Goal: Information Seeking & Learning: Learn about a topic

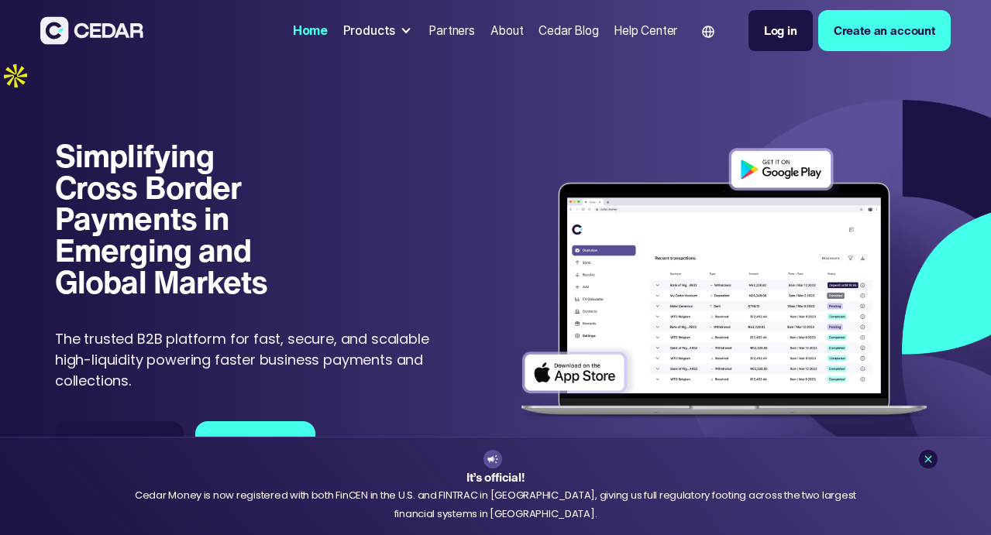
click at [343, 38] on div "Products" at bounding box center [369, 31] width 53 height 19
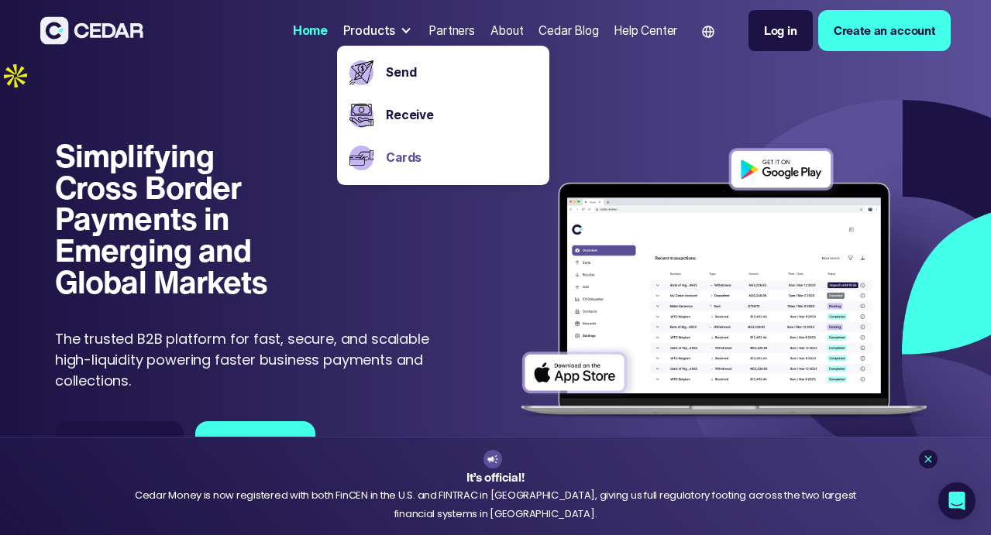
click at [386, 157] on link "Cards" at bounding box center [462, 158] width 152 height 19
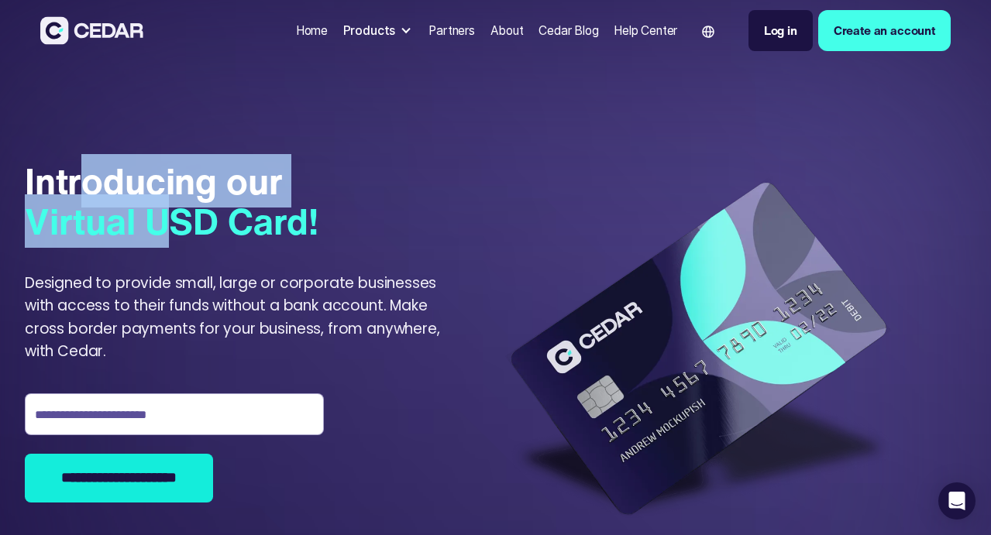
drag, startPoint x: 137, startPoint y: 98, endPoint x: 223, endPoint y: 144, distance: 97.7
click at [223, 161] on div "Introducing our Virtual USD Card!" at bounding box center [172, 201] width 294 height 80
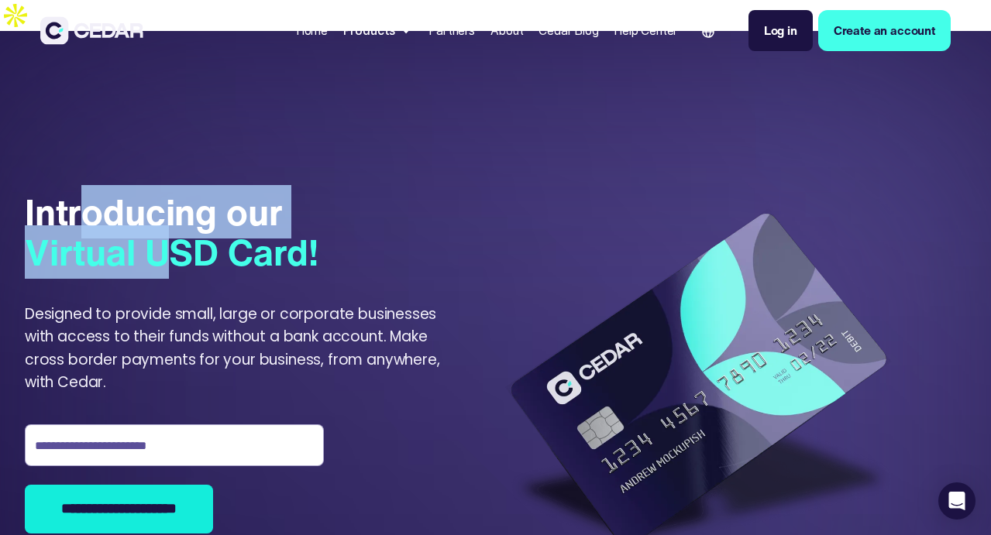
click at [223, 225] on span "Virtual USD Card!" at bounding box center [172, 251] width 294 height 53
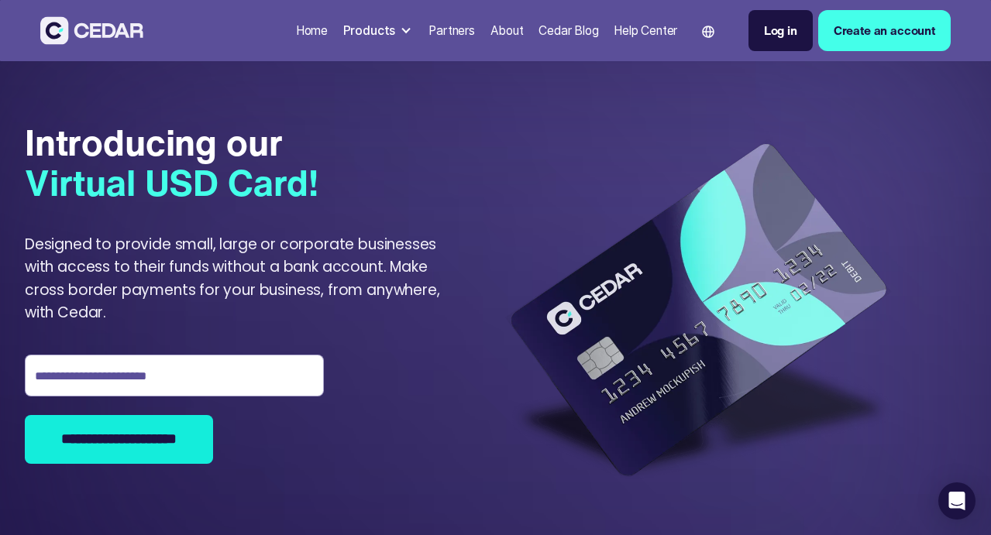
scroll to position [541, 0]
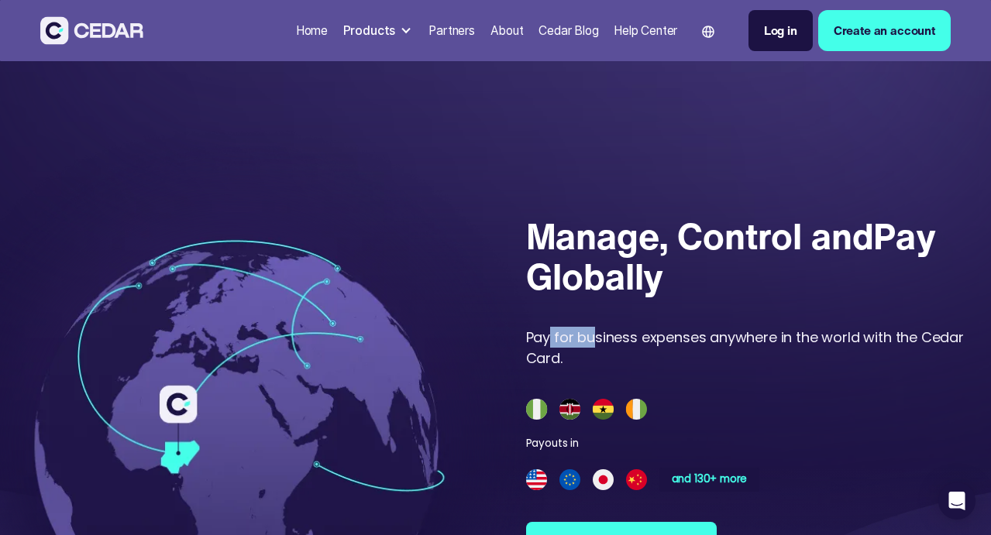
drag, startPoint x: 618, startPoint y: 220, endPoint x: 634, endPoint y: 224, distance: 16.7
click at [634, 327] on div "Pay for business expenses anywhere in the world with the Cedar Card." at bounding box center [746, 348] width 440 height 42
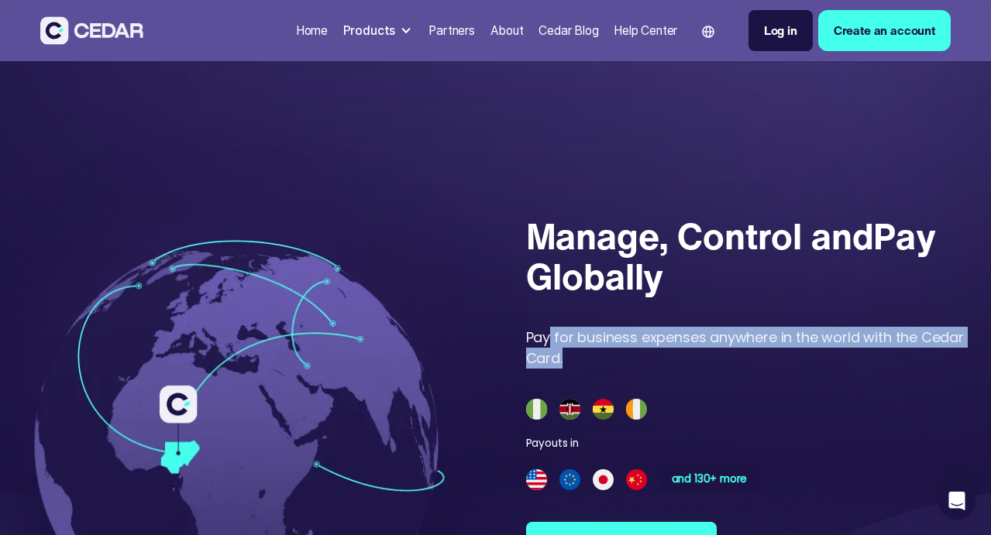
click at [634, 327] on div "Pay for business expenses anywhere in the world with the Cedar Card." at bounding box center [746, 348] width 440 height 42
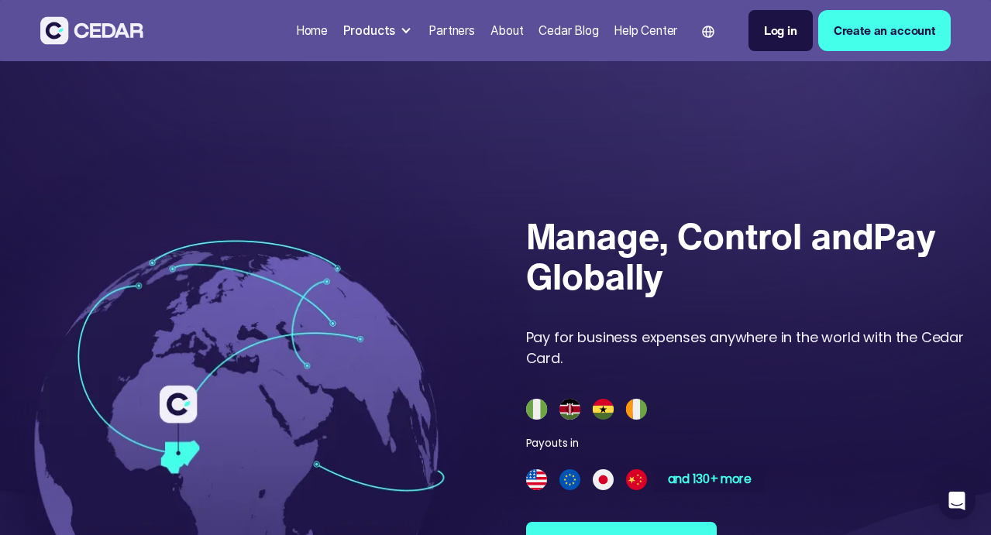
click at [690, 474] on div "and 130+ more" at bounding box center [710, 480] width 84 height 12
click at [706, 474] on div "and 130+ more" at bounding box center [710, 480] width 84 height 12
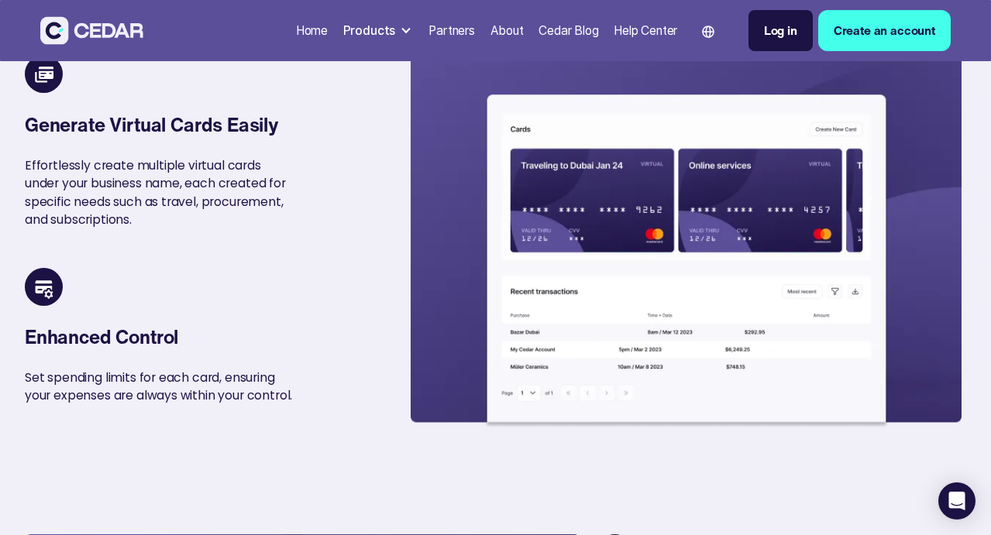
scroll to position [1530, 0]
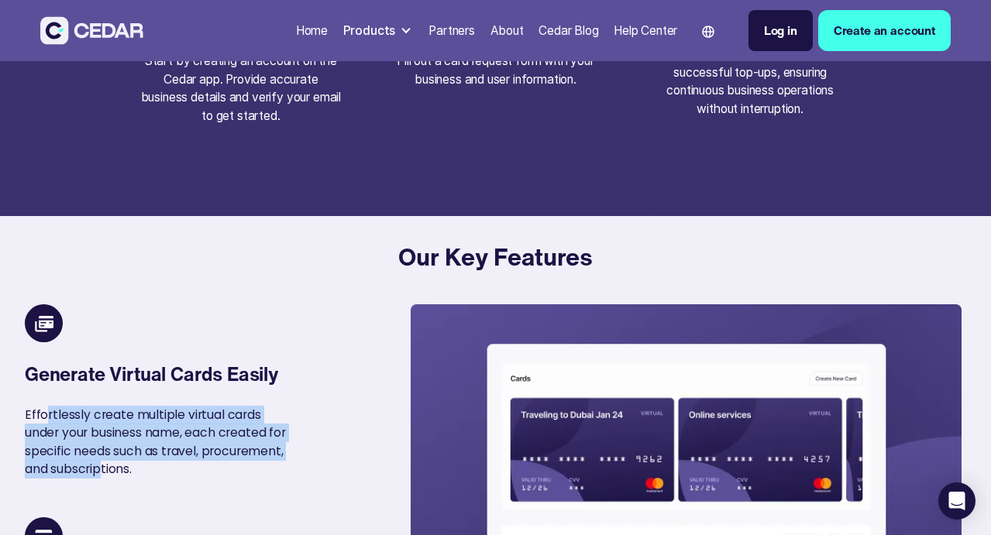
drag, startPoint x: 105, startPoint y: 231, endPoint x: 161, endPoint y: 274, distance: 71.3
click at [161, 406] on div "Effortlessly create multiple virtual cards under your business name, each creat…" at bounding box center [161, 442] width 273 height 73
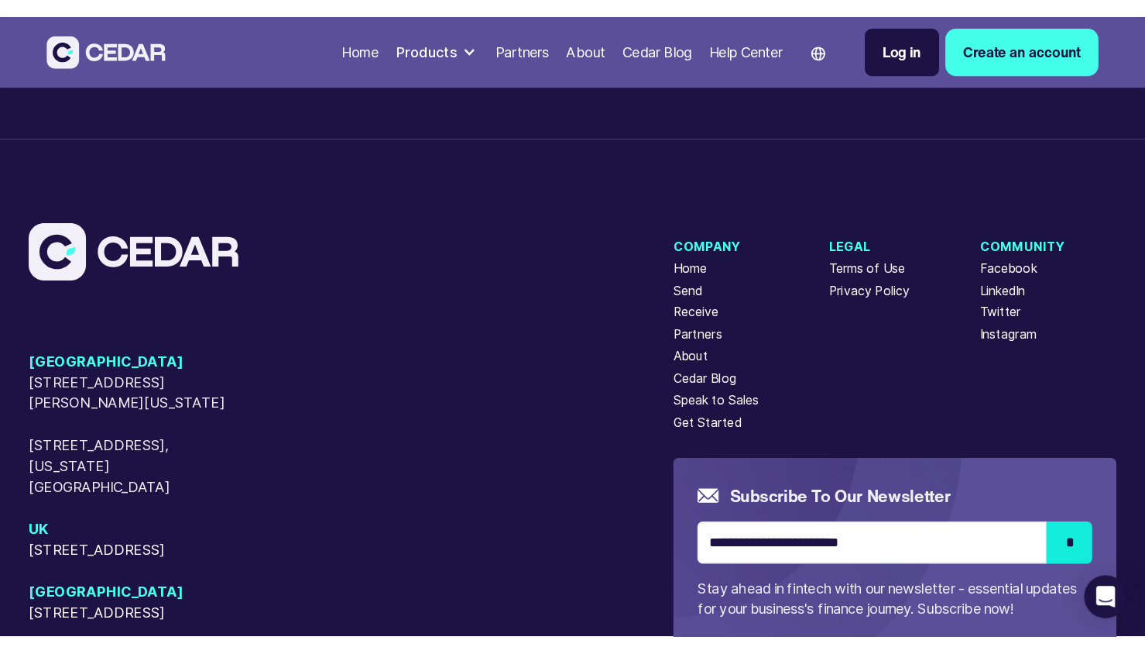
scroll to position [3473, 0]
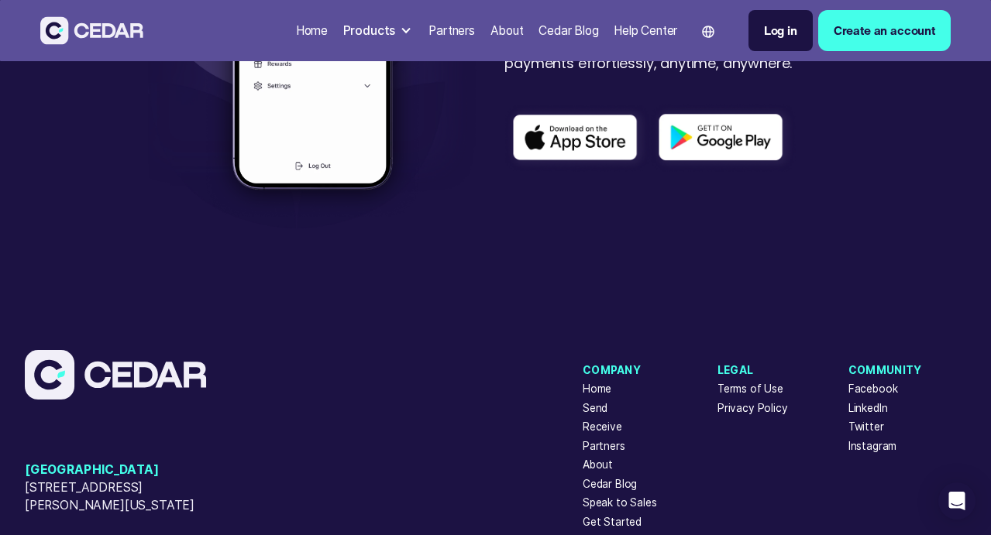
drag, startPoint x: 81, startPoint y: 280, endPoint x: 243, endPoint y: 300, distance: 163.9
click at [215, 479] on span "[STREET_ADDRESS][PERSON_NAME][US_STATE]" at bounding box center [120, 497] width 190 height 36
copy span "[STREET_ADDRESS][PERSON_NAME][US_STATE]"
